Goal: Transaction & Acquisition: Purchase product/service

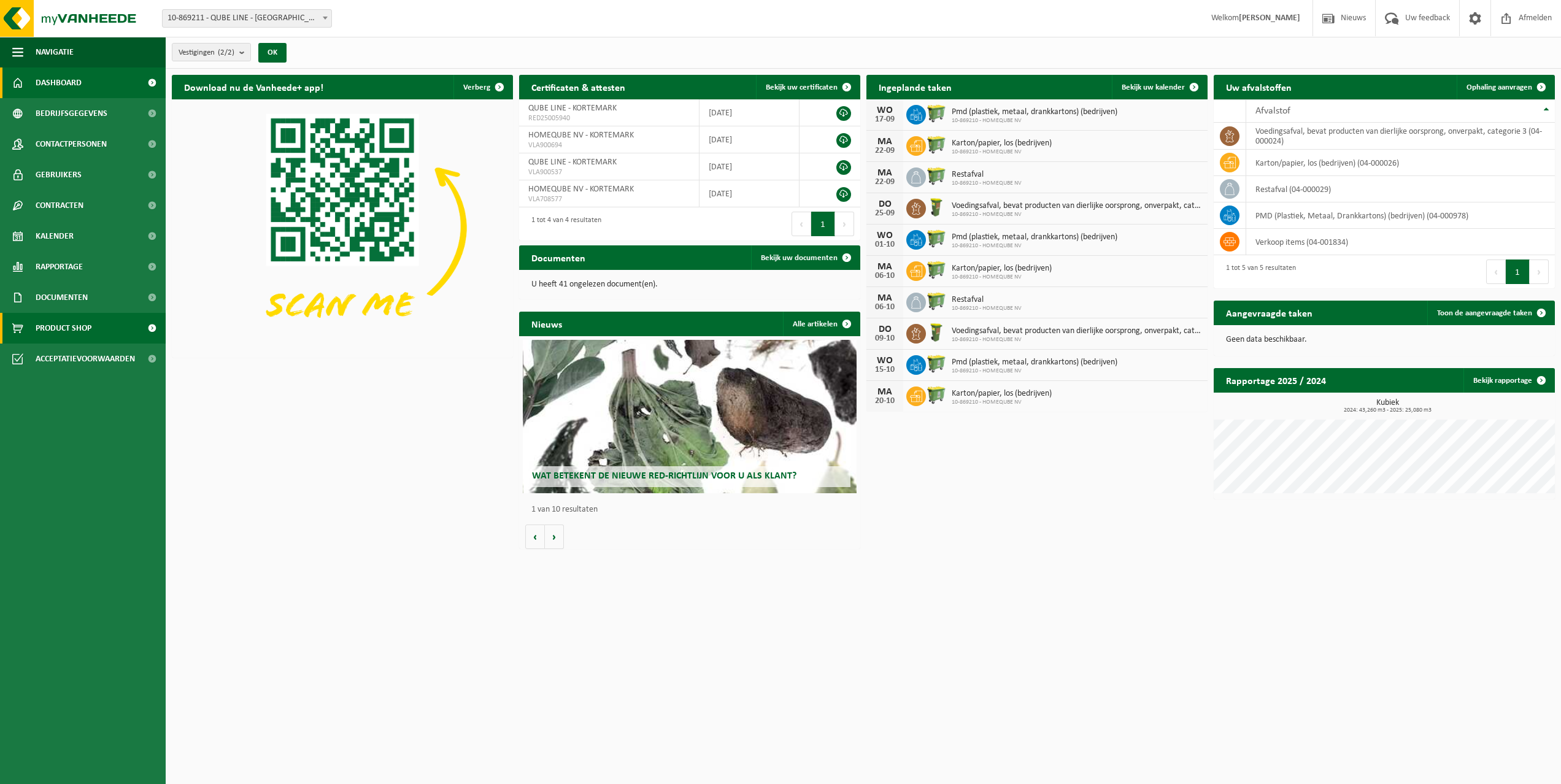
click at [51, 323] on span "Product Shop" at bounding box center [63, 328] width 56 height 31
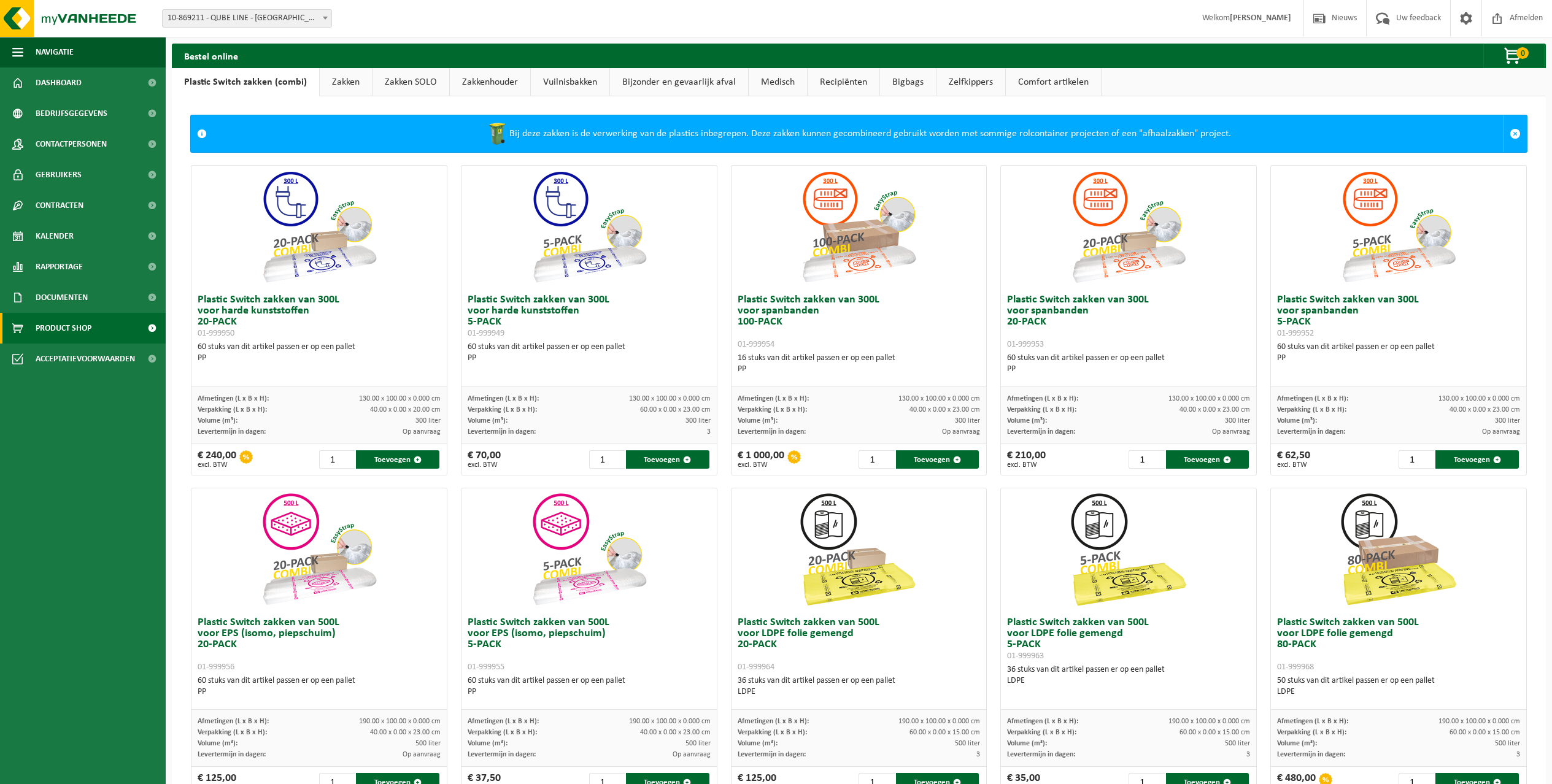
click at [391, 85] on link "Zakken SOLO" at bounding box center [411, 82] width 77 height 29
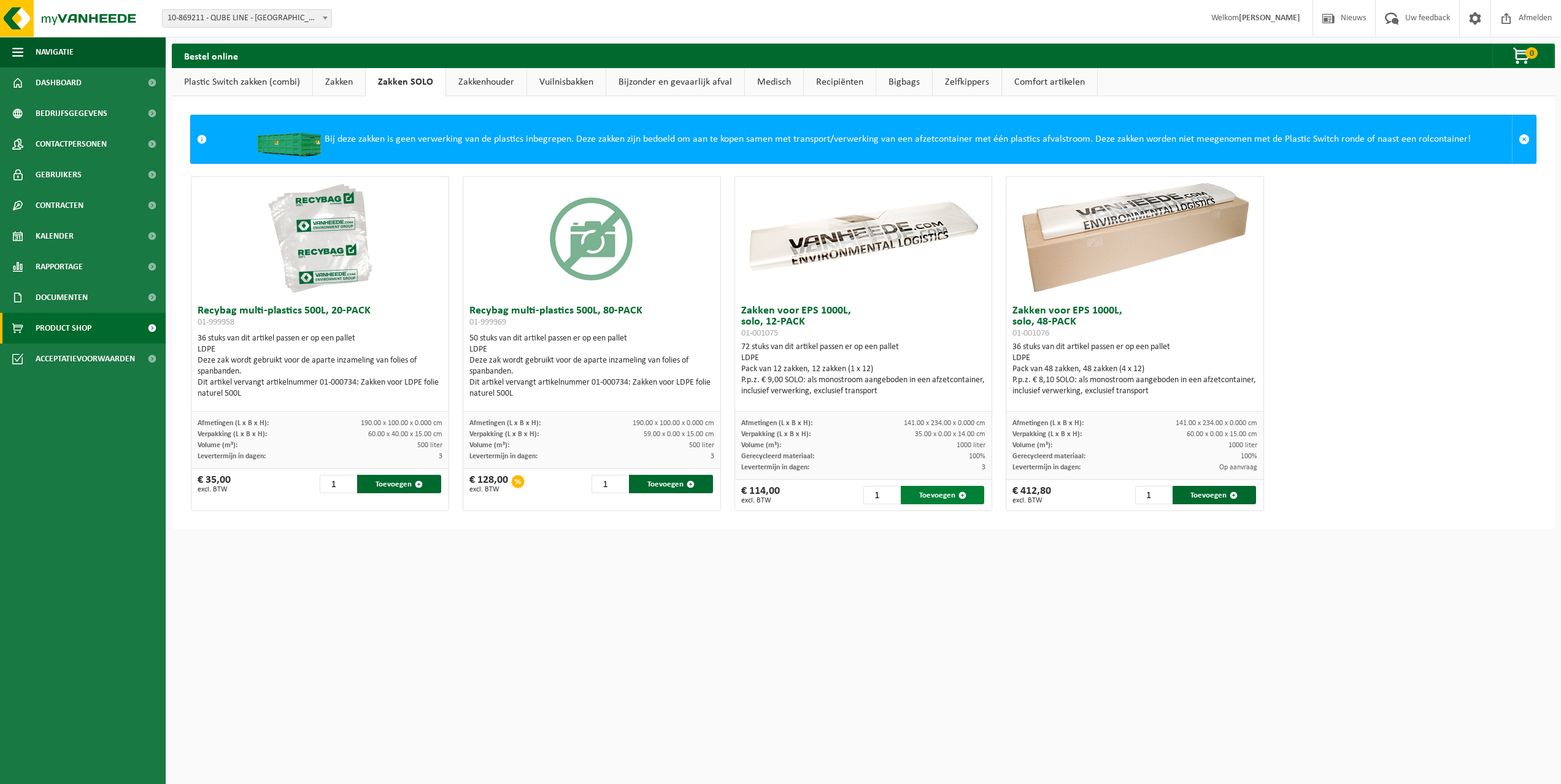
click at [949, 498] on button "Toevoegen" at bounding box center [943, 495] width 84 height 19
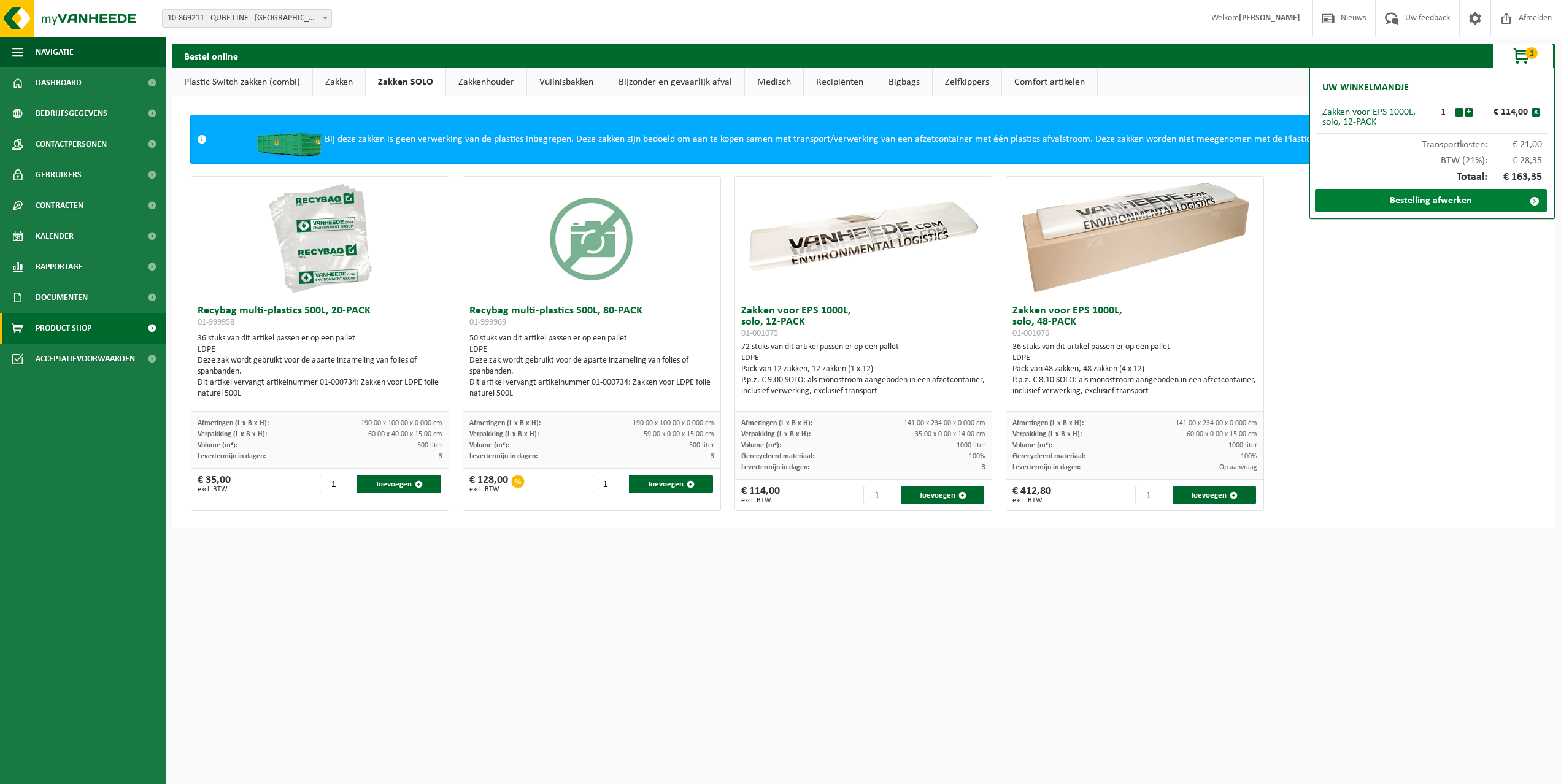
click at [1412, 203] on link "Bestelling afwerken" at bounding box center [1431, 200] width 232 height 24
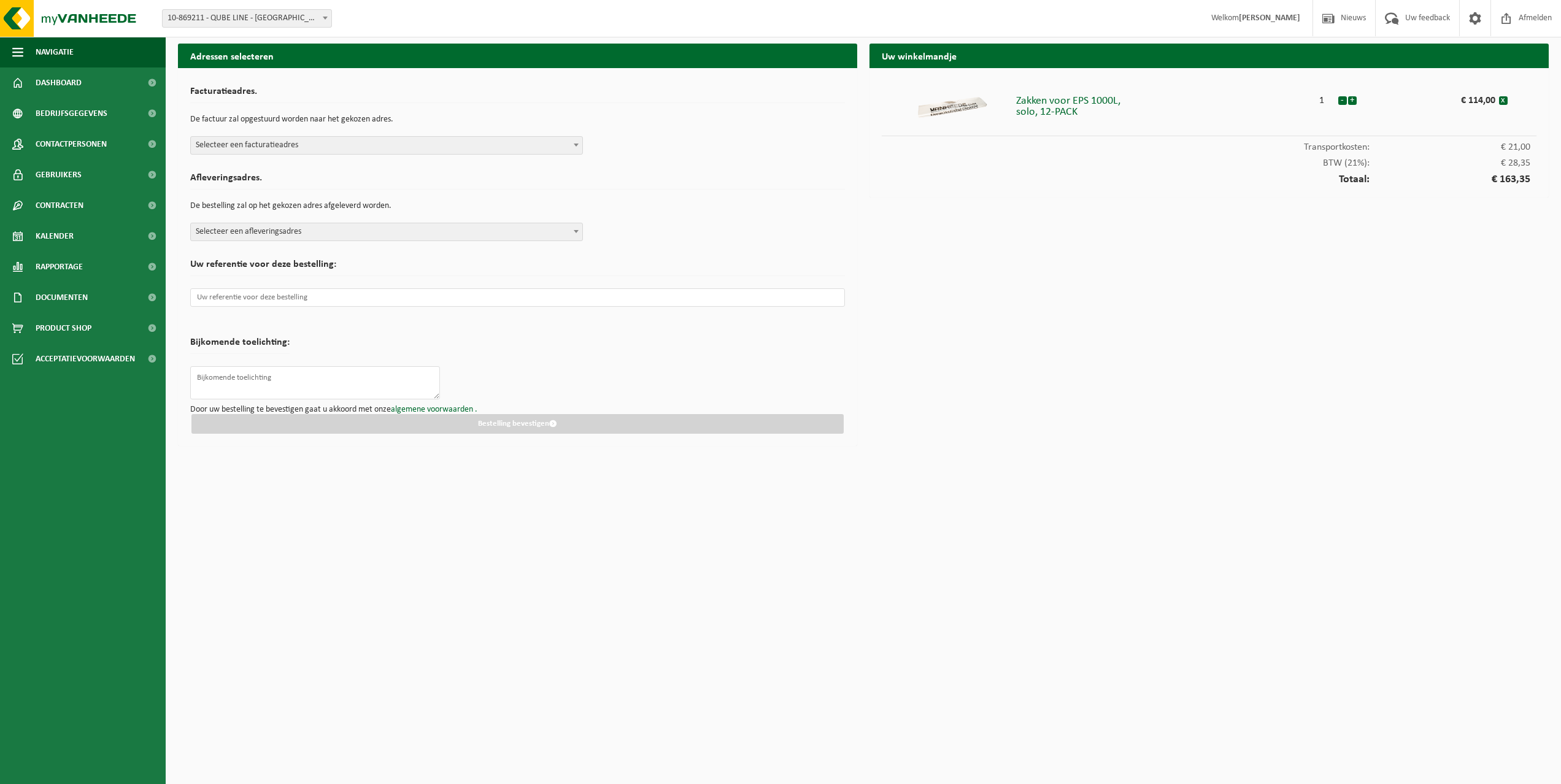
click at [295, 140] on span "Selecteer een facturatieadres" at bounding box center [386, 145] width 391 height 17
select select "132862"
click at [363, 233] on span "Selecteer een afleveringsadres" at bounding box center [386, 231] width 391 height 17
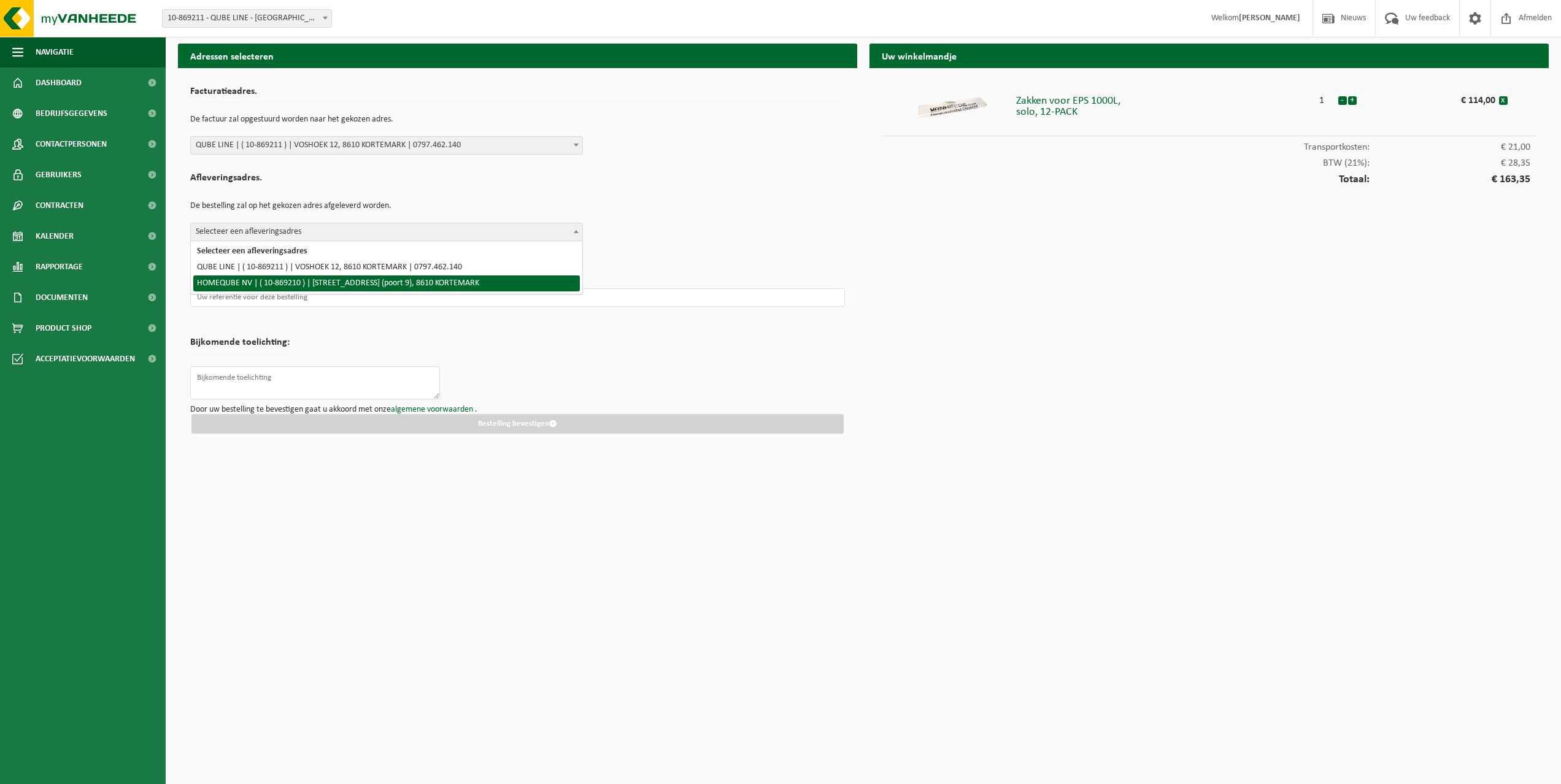
select select "132861"
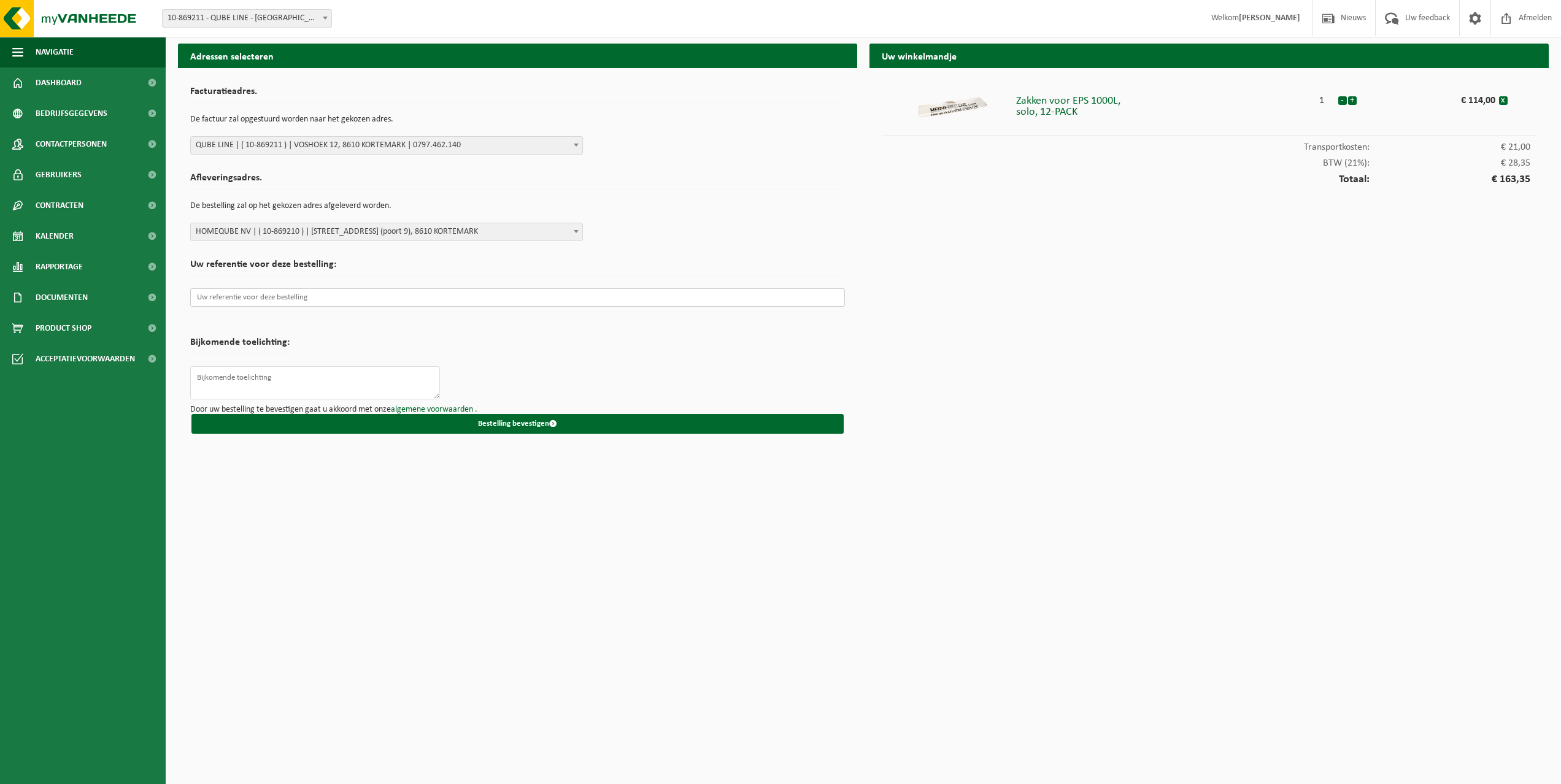
click at [303, 299] on input "text" at bounding box center [518, 297] width 655 height 19
